Goal: Task Accomplishment & Management: Use online tool/utility

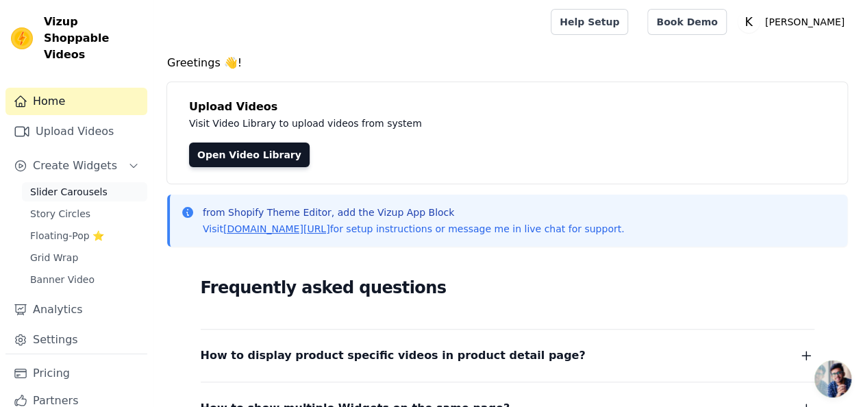
click at [55, 185] on span "Slider Carousels" at bounding box center [68, 192] width 77 height 14
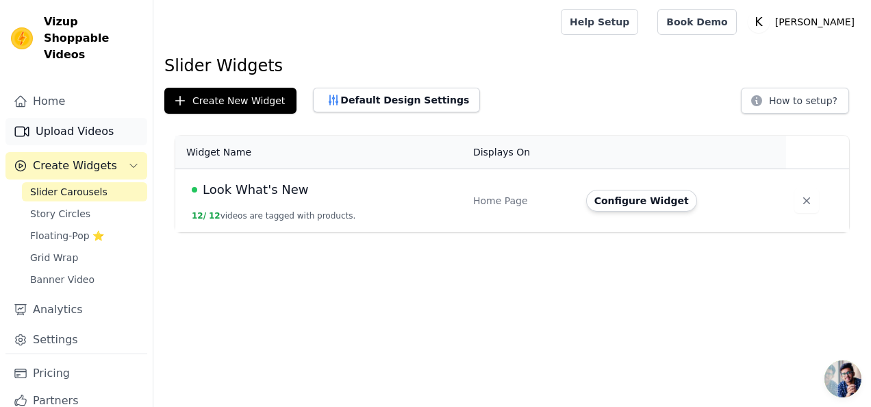
click at [58, 118] on link "Upload Videos" at bounding box center [76, 131] width 142 height 27
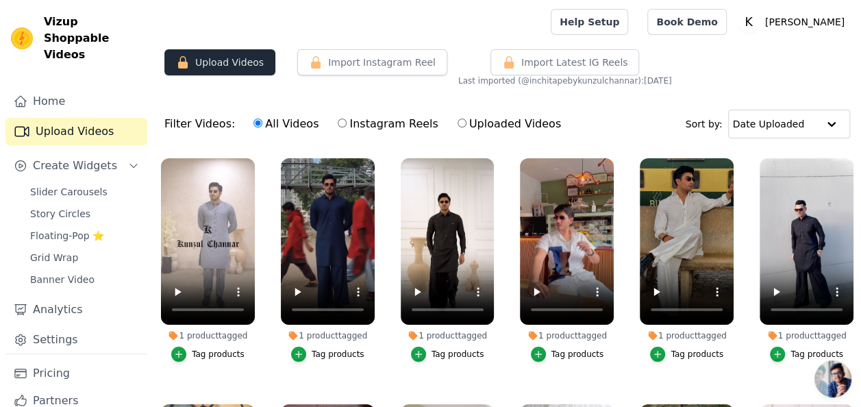
click at [222, 64] on button "Upload Videos" at bounding box center [219, 62] width 111 height 26
click at [220, 63] on button "Upload Videos" at bounding box center [219, 62] width 111 height 26
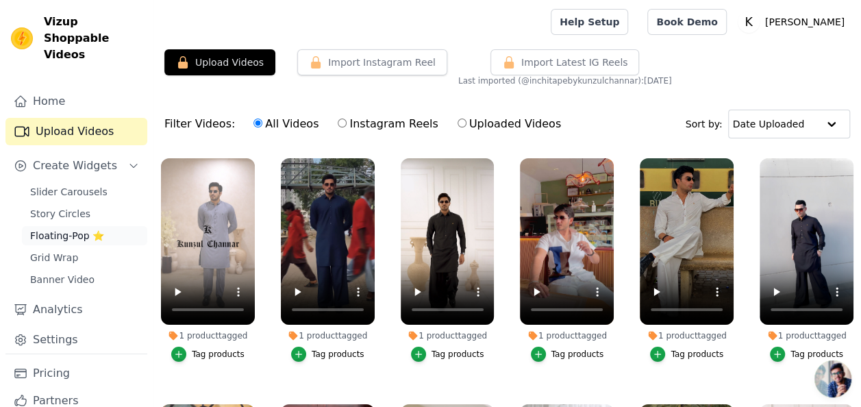
scroll to position [29, 0]
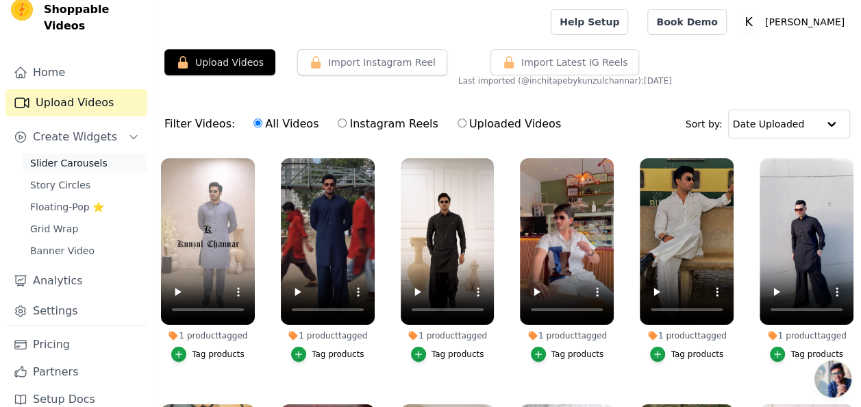
click at [72, 156] on span "Slider Carousels" at bounding box center [68, 163] width 77 height 14
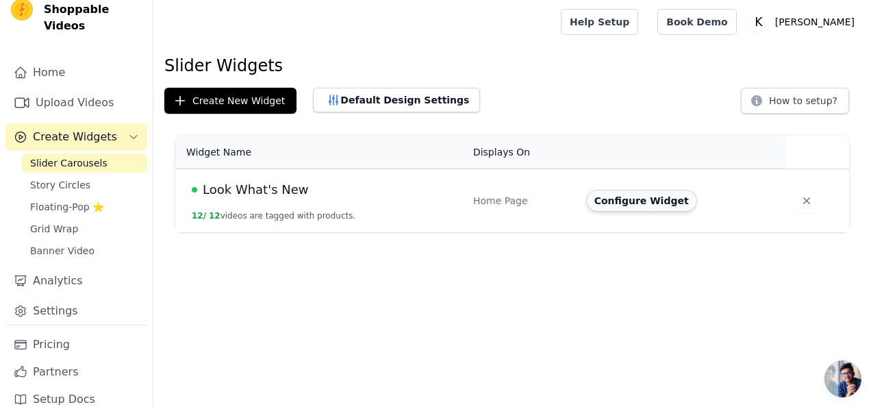
click at [612, 197] on button "Configure Widget" at bounding box center [641, 201] width 111 height 22
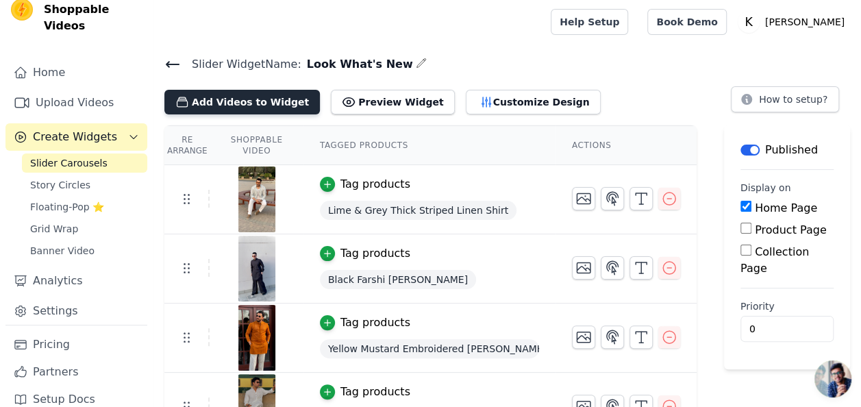
click at [251, 97] on button "Add Videos to Widget" at bounding box center [241, 102] width 155 height 25
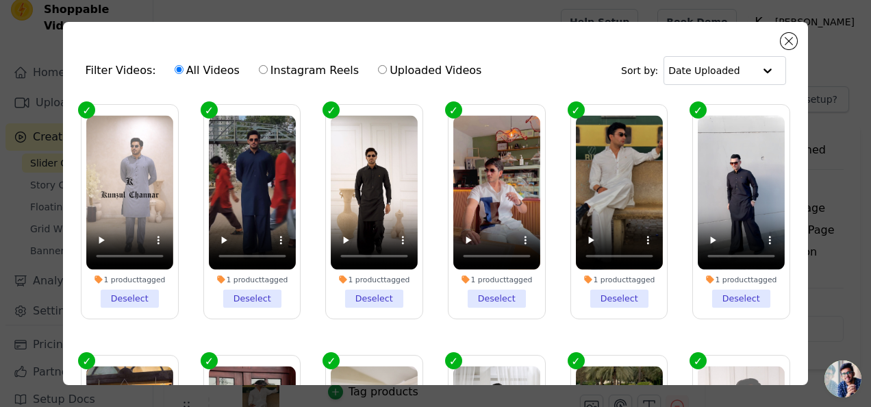
click at [378, 73] on input "Uploaded Videos" at bounding box center [382, 69] width 9 height 9
radio input "true"
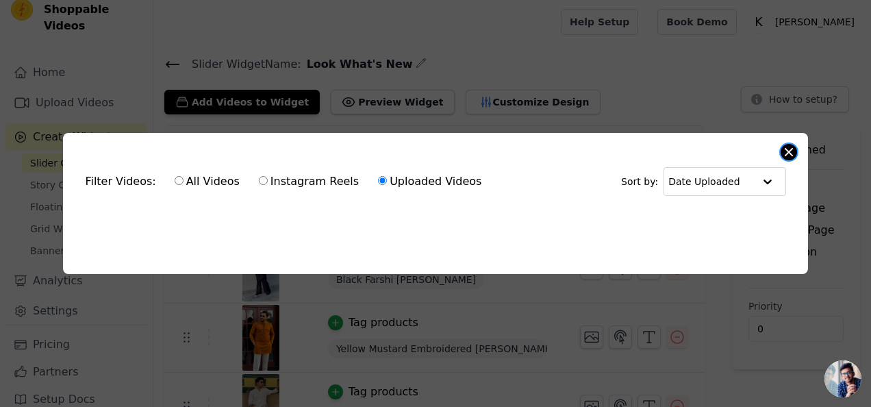
click at [790, 149] on button "Close modal" at bounding box center [789, 152] width 16 height 16
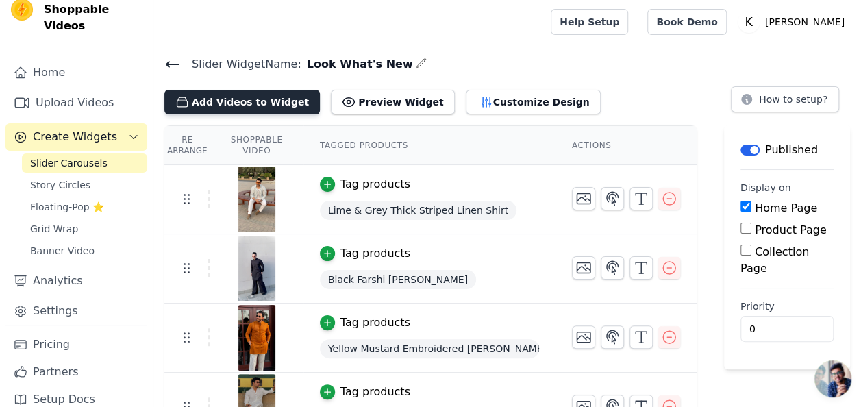
click at [225, 98] on button "Add Videos to Widget" at bounding box center [241, 102] width 155 height 25
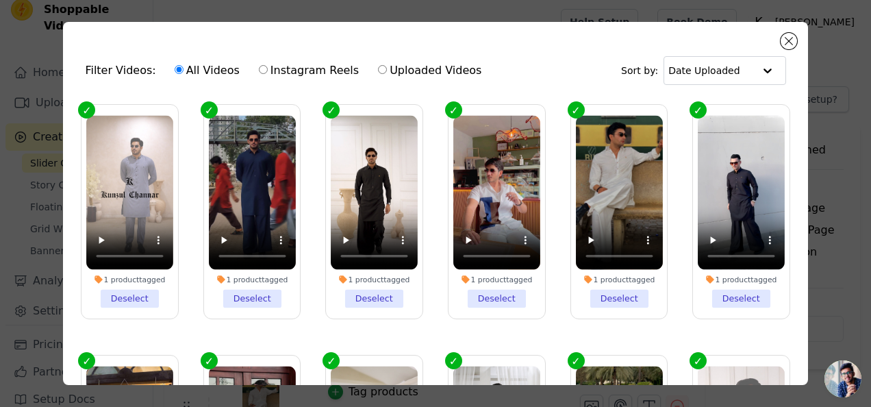
click at [259, 68] on input "Instagram Reels" at bounding box center [263, 69] width 9 height 9
radio input "true"
click at [188, 71] on label "All Videos" at bounding box center [207, 71] width 66 height 18
click at [184, 71] on input "All Videos" at bounding box center [179, 69] width 9 height 9
radio input "true"
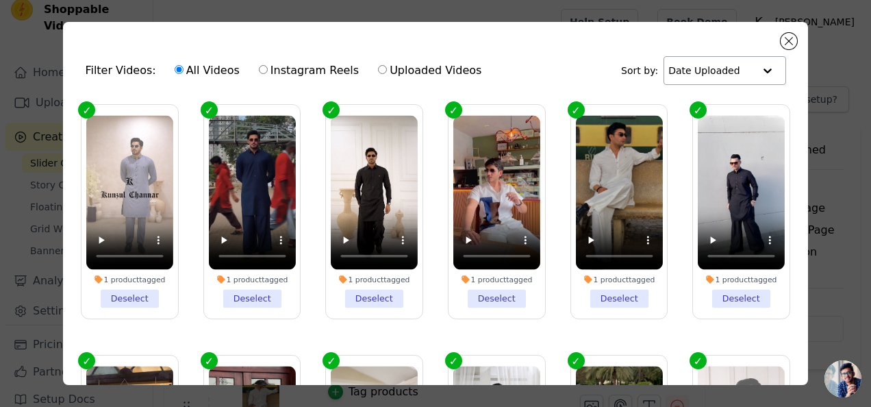
click at [740, 67] on input "text" at bounding box center [710, 70] width 85 height 27
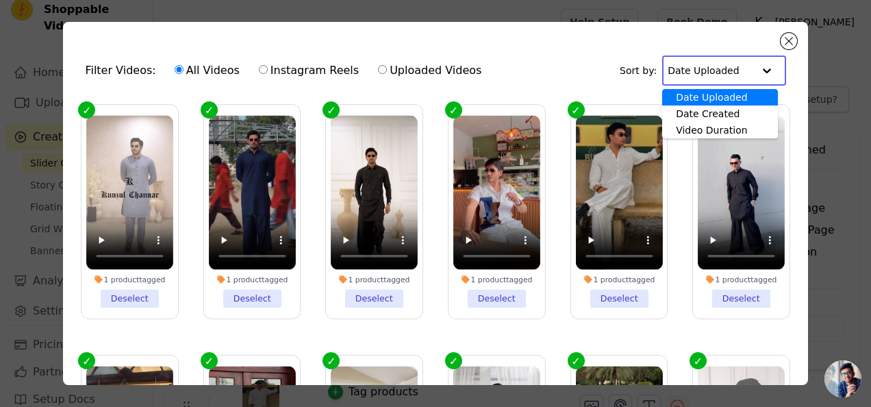
drag, startPoint x: 739, startPoint y: 68, endPoint x: 760, endPoint y: 71, distance: 21.4
click at [739, 68] on input "text" at bounding box center [710, 70] width 85 height 27
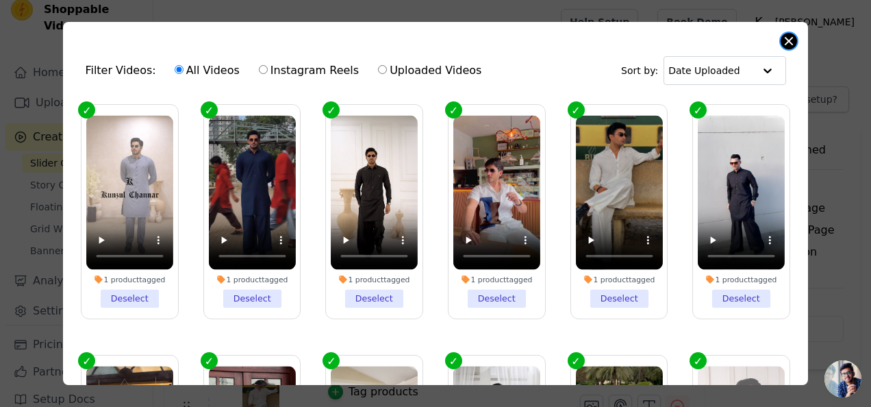
click at [790, 46] on button "Close modal" at bounding box center [789, 41] width 16 height 16
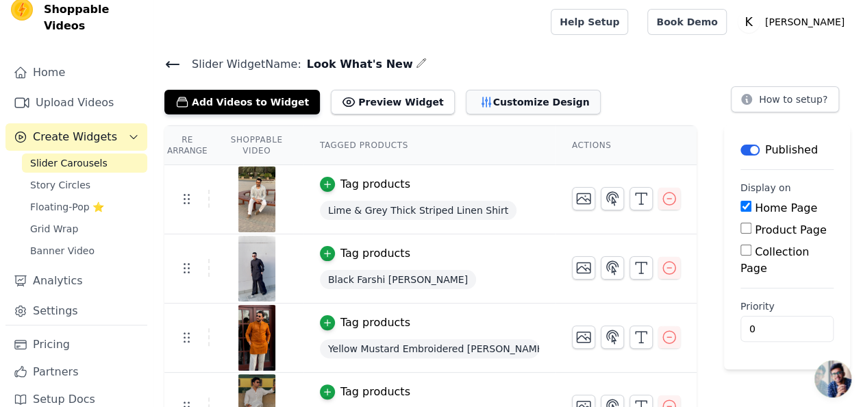
click at [492, 97] on button "Customize Design" at bounding box center [533, 102] width 135 height 25
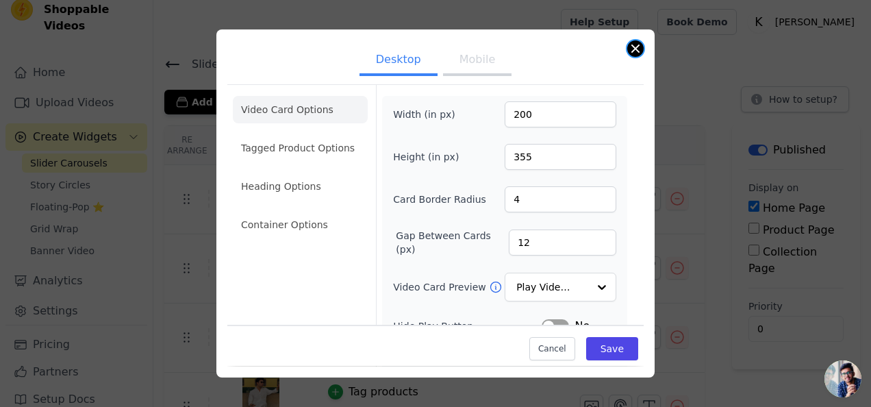
click at [636, 52] on button "Close modal" at bounding box center [635, 48] width 16 height 16
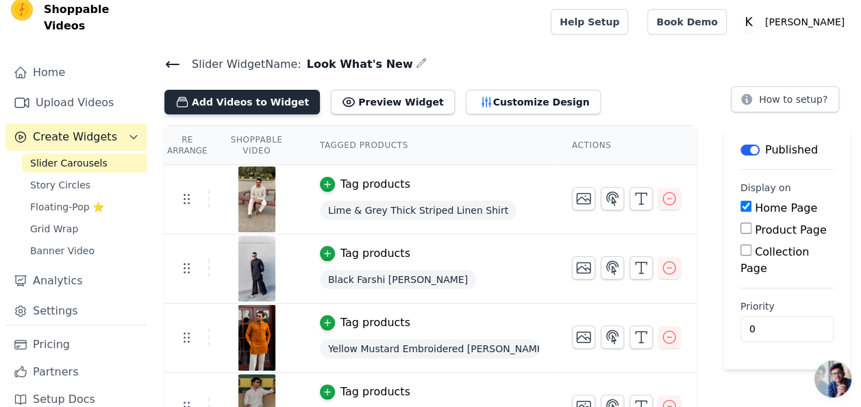
click at [230, 101] on button "Add Videos to Widget" at bounding box center [241, 102] width 155 height 25
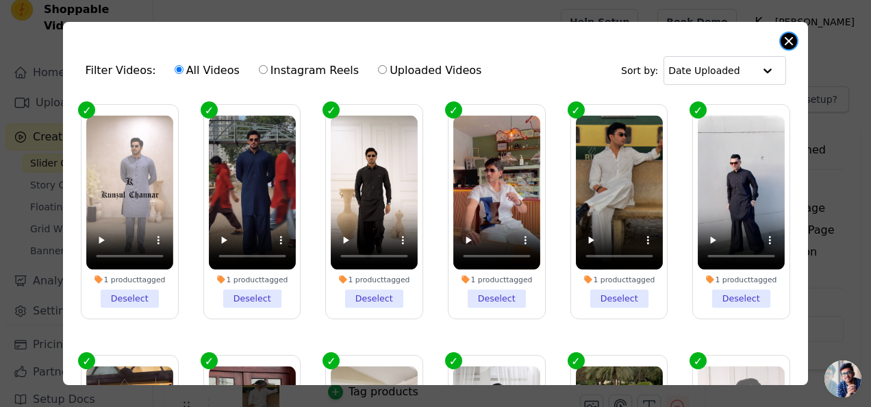
click at [793, 44] on button "Close modal" at bounding box center [789, 41] width 16 height 16
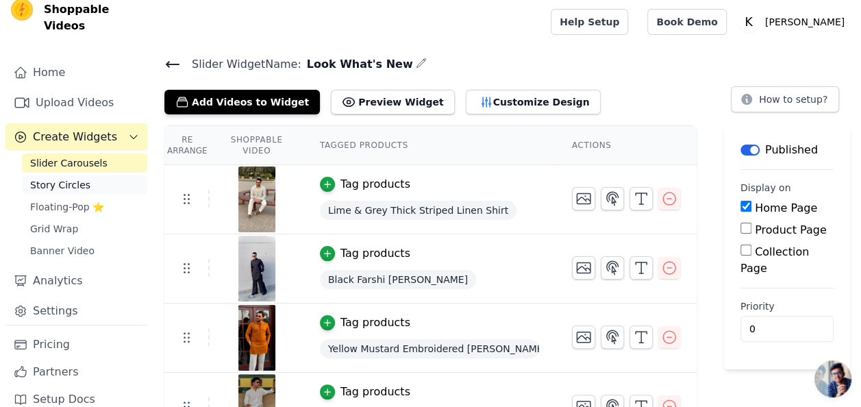
click at [78, 178] on span "Story Circles" at bounding box center [60, 185] width 60 height 14
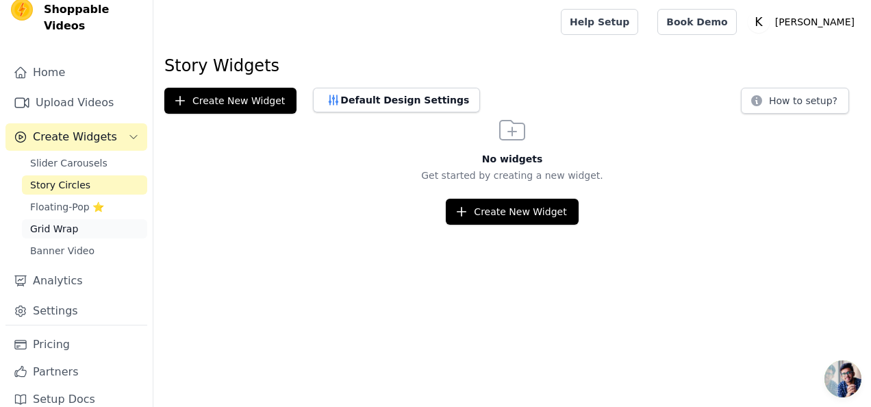
click at [54, 222] on span "Grid Wrap" at bounding box center [54, 229] width 48 height 14
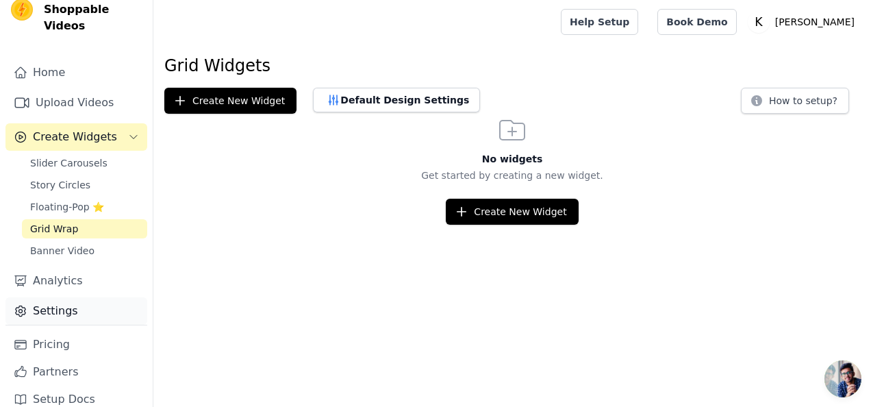
click at [59, 297] on link "Settings" at bounding box center [76, 310] width 142 height 27
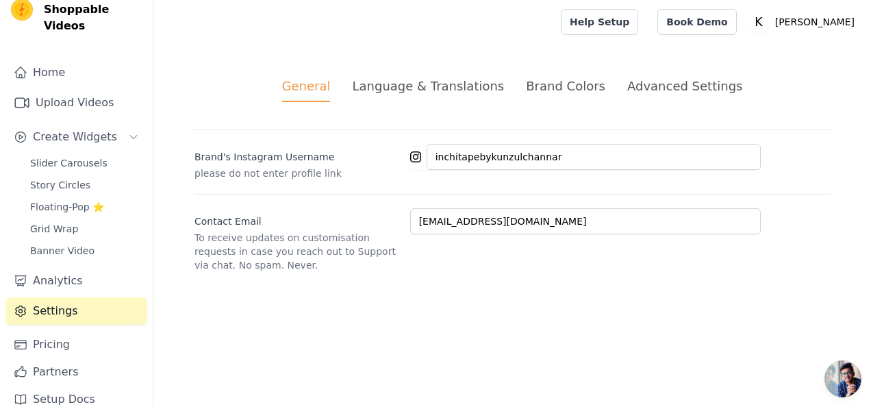
click at [429, 86] on div "Language & Translations" at bounding box center [428, 86] width 152 height 18
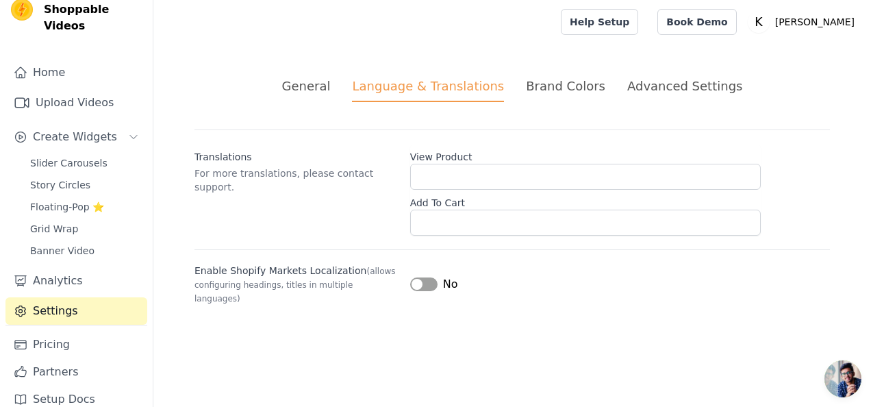
click at [572, 86] on div "Brand Colors" at bounding box center [565, 86] width 79 height 18
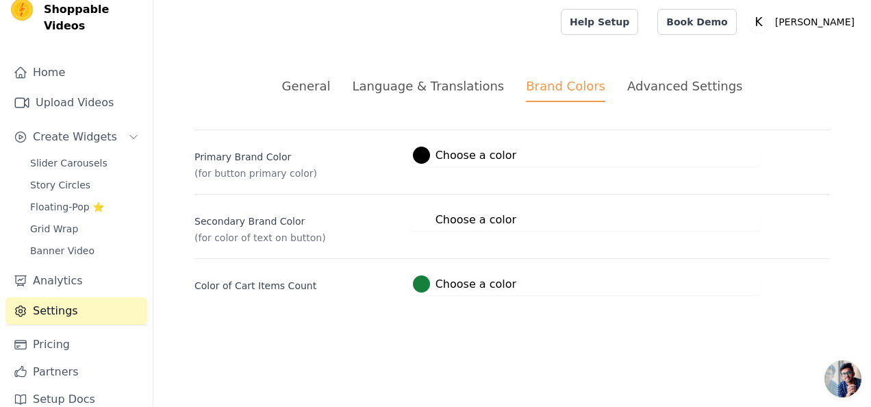
click at [645, 86] on div "Advanced Settings" at bounding box center [684, 86] width 115 height 18
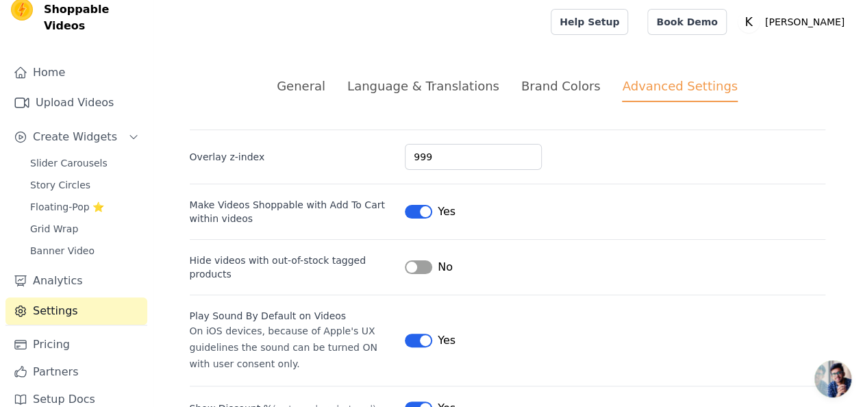
click at [305, 91] on div "General" at bounding box center [301, 86] width 49 height 18
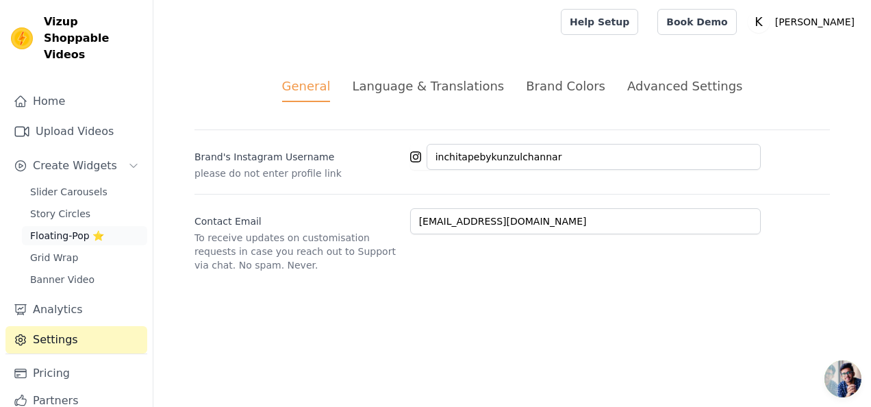
click at [61, 229] on span "Floating-Pop ⭐" at bounding box center [67, 236] width 74 height 14
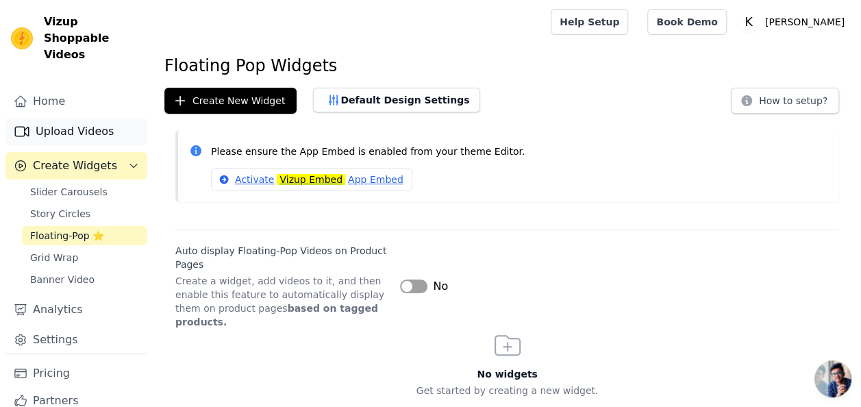
click at [68, 121] on link "Upload Videos" at bounding box center [76, 131] width 142 height 27
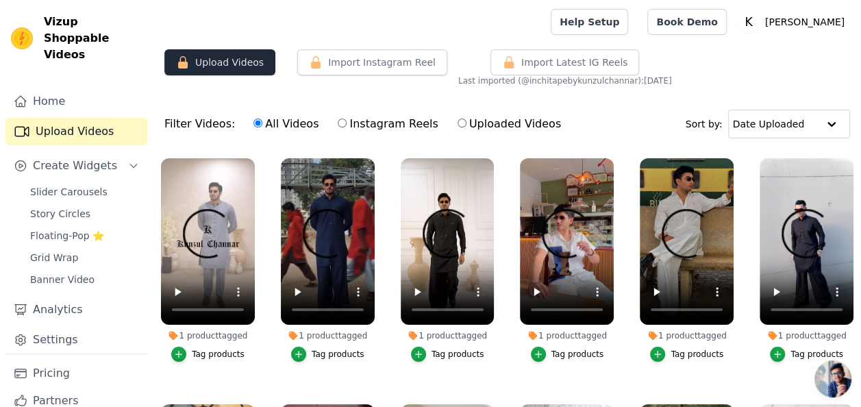
click at [221, 67] on button "Upload Videos" at bounding box center [219, 62] width 111 height 26
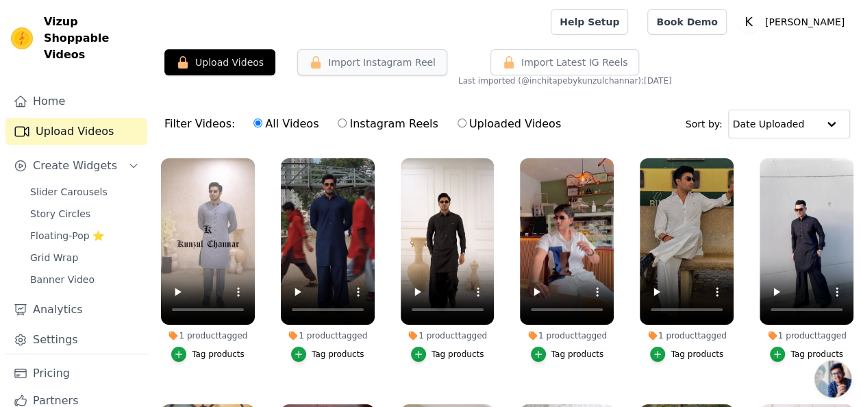
click at [385, 68] on button "Import Instagram Reel" at bounding box center [372, 62] width 150 height 26
drag, startPoint x: 424, startPoint y: 61, endPoint x: 403, endPoint y: 66, distance: 21.1
click at [418, 62] on button "Import Instagram Reel" at bounding box center [372, 62] width 150 height 26
drag, startPoint x: 379, startPoint y: 63, endPoint x: 388, endPoint y: 66, distance: 8.7
click at [380, 63] on button "Import Instagram Reel" at bounding box center [372, 62] width 150 height 26
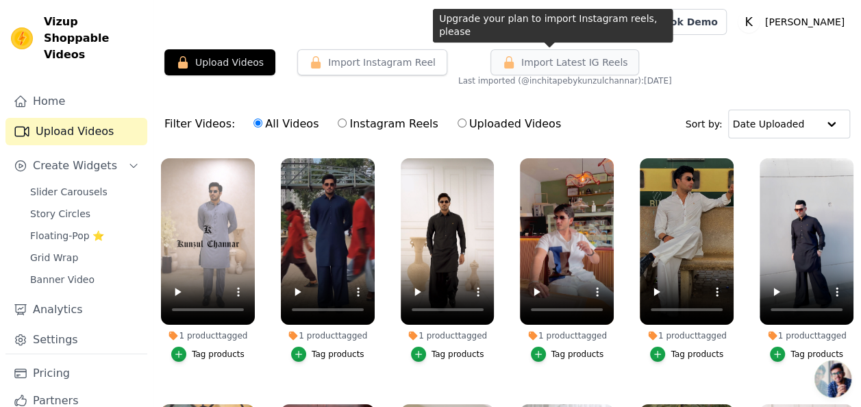
click at [577, 68] on button "Import Latest IG Reels" at bounding box center [564, 62] width 149 height 26
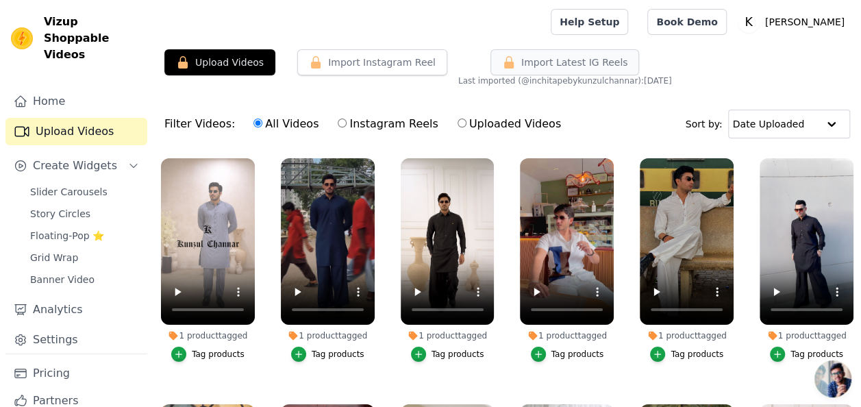
click at [580, 60] on span "Import Latest IG Reels" at bounding box center [574, 62] width 107 height 14
click at [665, 63] on div "Import Latest Instagram Reels Import Latest IG Reels Last imported (@ inchitape…" at bounding box center [570, 67] width 225 height 37
click at [41, 88] on link "Home" at bounding box center [76, 101] width 142 height 27
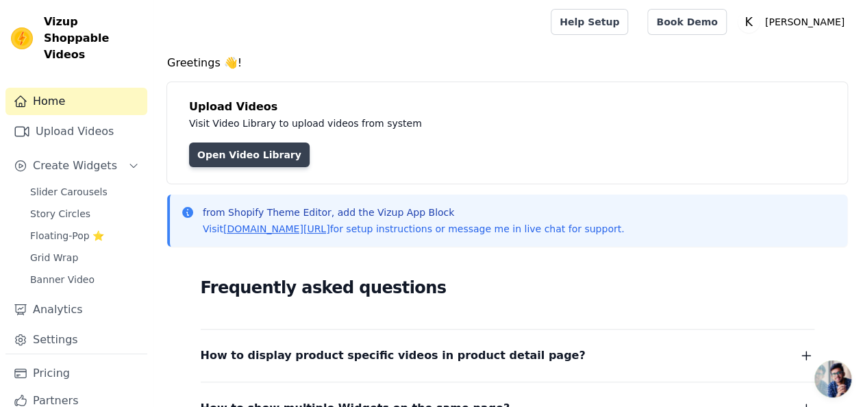
click at [245, 154] on link "Open Video Library" at bounding box center [249, 154] width 121 height 25
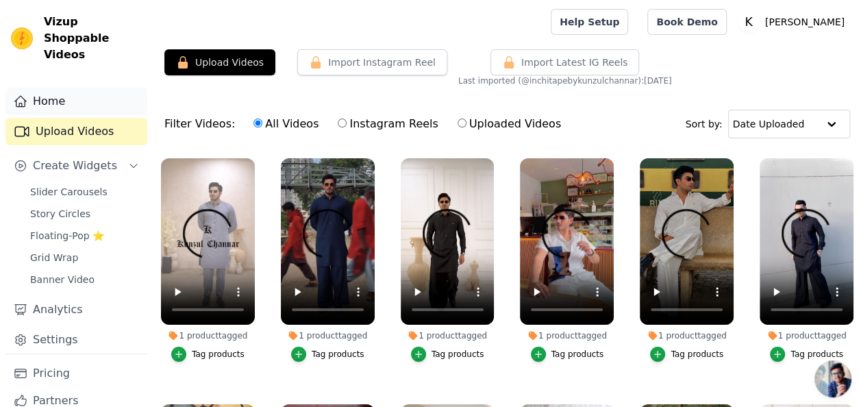
click at [58, 91] on link "Home" at bounding box center [76, 101] width 142 height 27
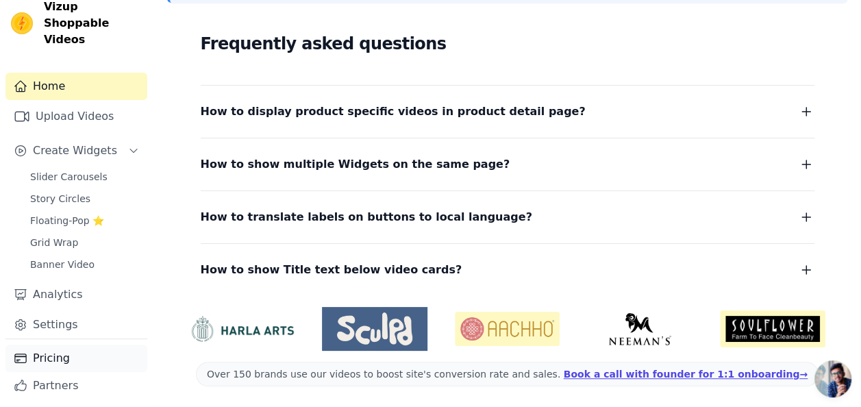
scroll to position [29, 0]
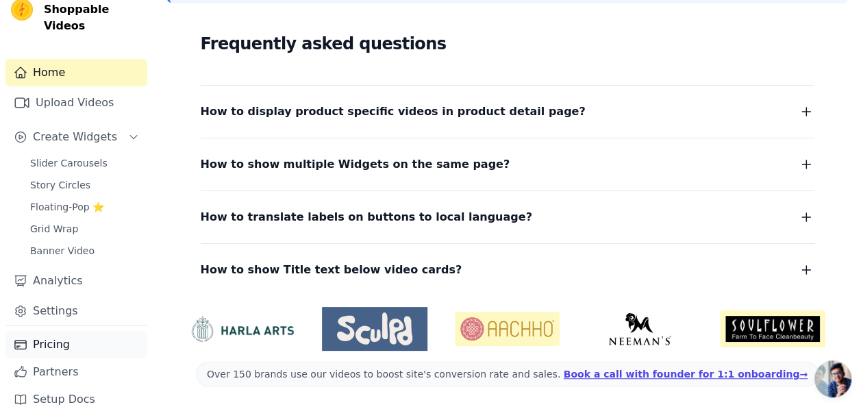
click at [44, 331] on link "Pricing" at bounding box center [76, 344] width 142 height 27
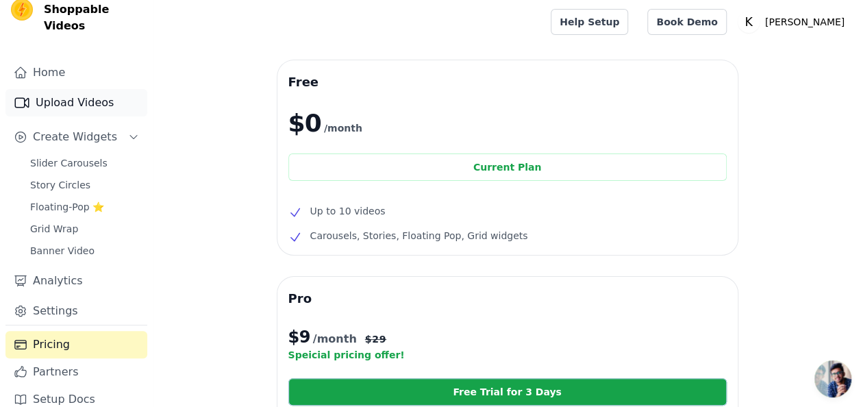
click at [50, 96] on link "Upload Videos" at bounding box center [76, 102] width 142 height 27
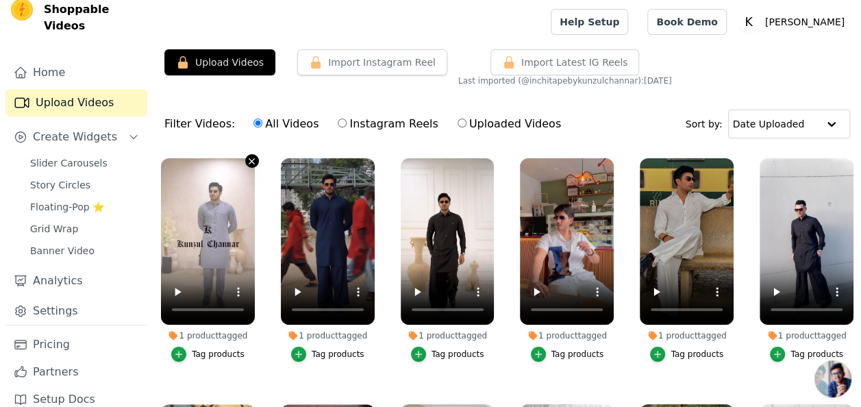
click at [251, 159] on icon "button" at bounding box center [251, 160] width 5 height 5
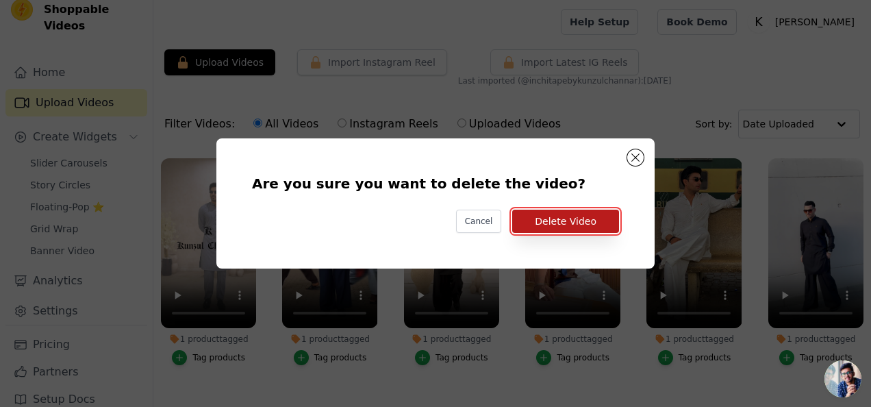
click at [570, 222] on button "Delete Video" at bounding box center [565, 221] width 107 height 23
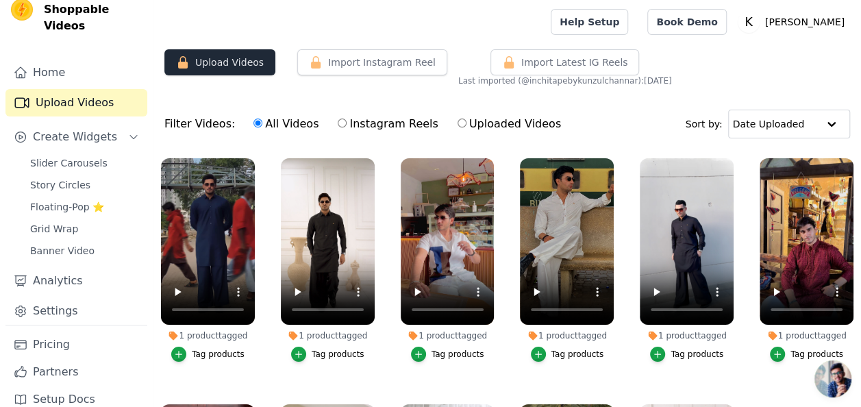
click at [232, 70] on button "Upload Videos" at bounding box center [219, 62] width 111 height 26
click at [240, 67] on button "Upload Videos" at bounding box center [219, 62] width 111 height 26
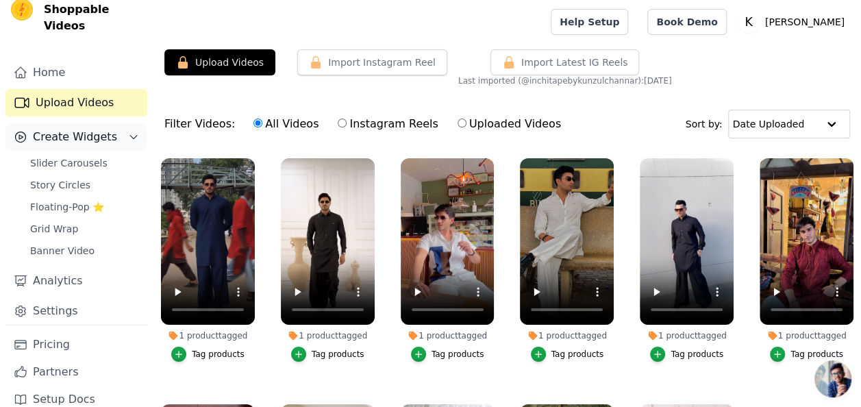
click at [99, 129] on span "Create Widgets" at bounding box center [75, 137] width 84 height 16
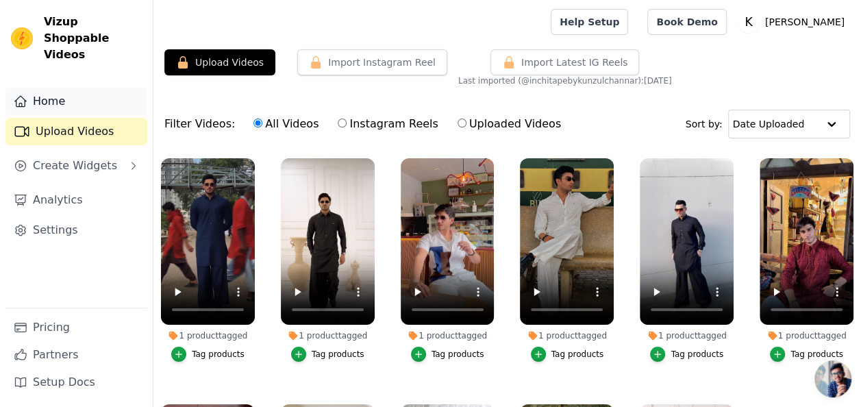
click at [62, 88] on link "Home" at bounding box center [76, 101] width 142 height 27
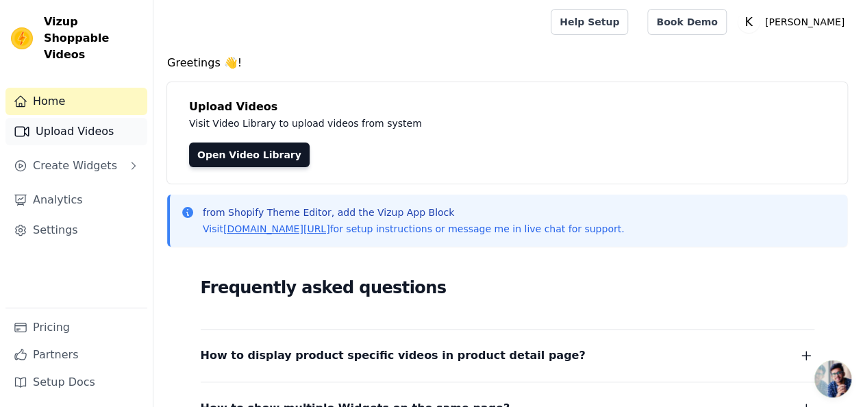
click at [68, 118] on link "Upload Videos" at bounding box center [76, 131] width 142 height 27
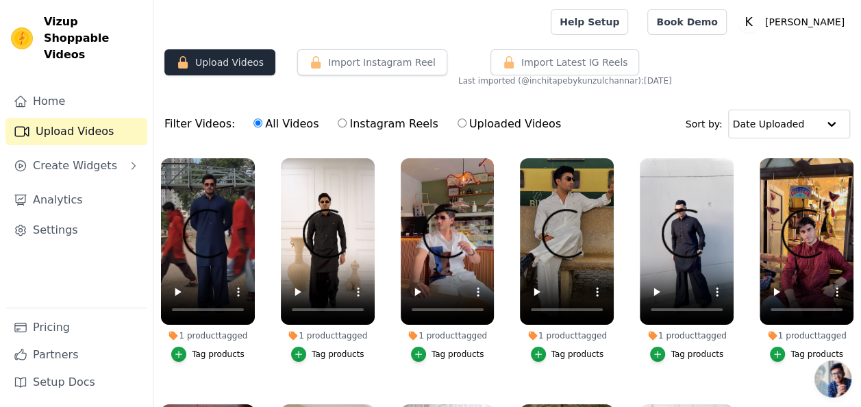
click at [242, 64] on button "Upload Videos" at bounding box center [219, 62] width 111 height 26
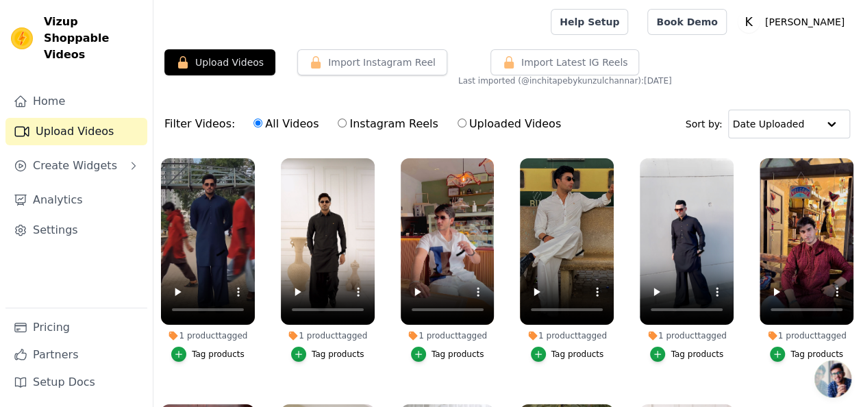
click at [337, 119] on label "Instagram Reels" at bounding box center [387, 124] width 101 height 18
click at [338, 119] on input "Instagram Reels" at bounding box center [342, 122] width 9 height 9
radio input "true"
click at [458, 123] on input "Uploaded Videos" at bounding box center [462, 122] width 9 height 9
radio input "true"
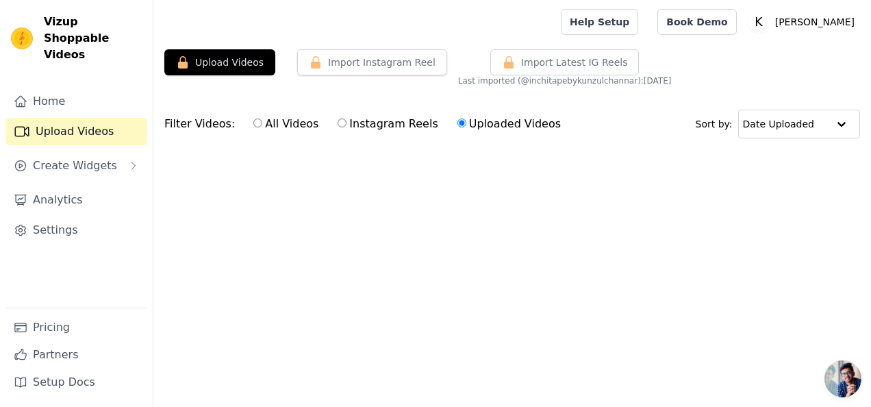
click at [253, 124] on input "All Videos" at bounding box center [257, 122] width 9 height 9
radio input "true"
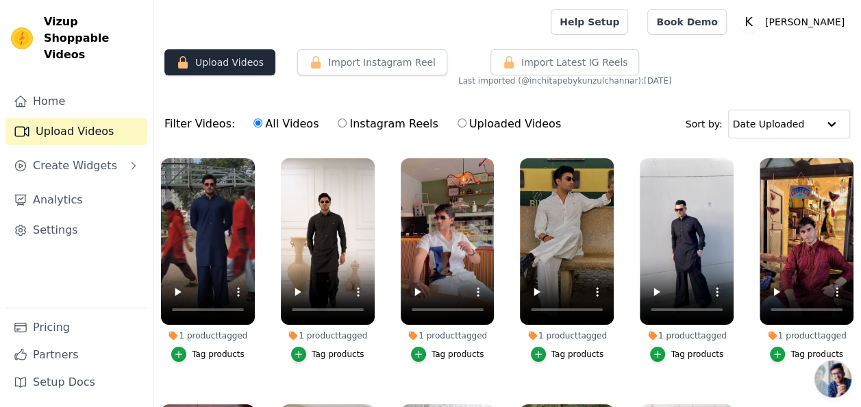
click at [234, 60] on button "Upload Videos" at bounding box center [219, 62] width 111 height 26
click at [235, 63] on button "Upload Videos" at bounding box center [219, 62] width 111 height 26
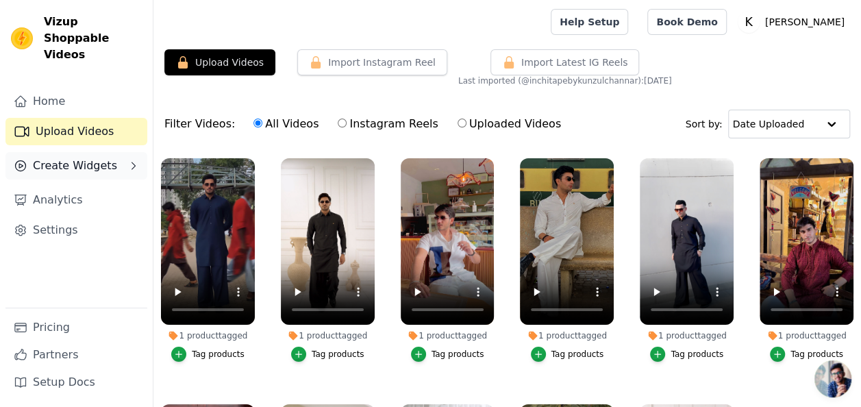
drag, startPoint x: 235, startPoint y: 63, endPoint x: 145, endPoint y: 136, distance: 115.4
click at [235, 64] on button "Upload Videos" at bounding box center [219, 62] width 111 height 26
click at [66, 216] on link "Settings" at bounding box center [76, 229] width 142 height 27
